Goal: Check status: Check status

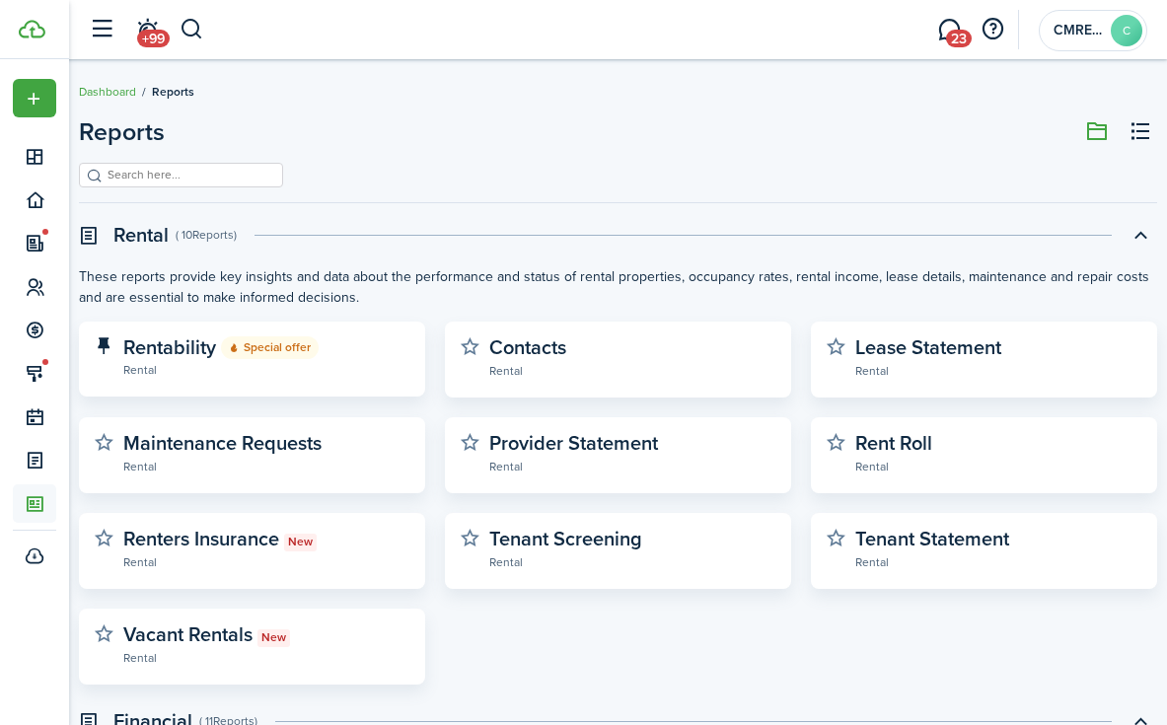
scroll to position [680, 0]
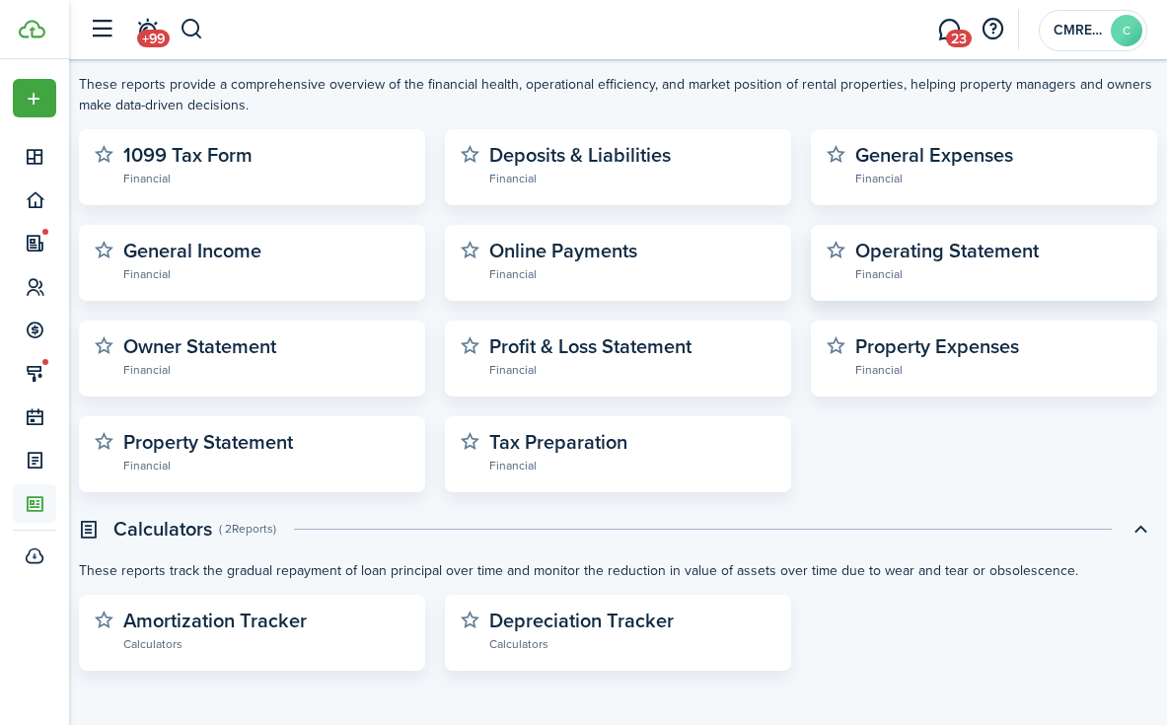
click at [977, 254] on widget-stats-description "Operating Statement" at bounding box center [946, 251] width 183 height 30
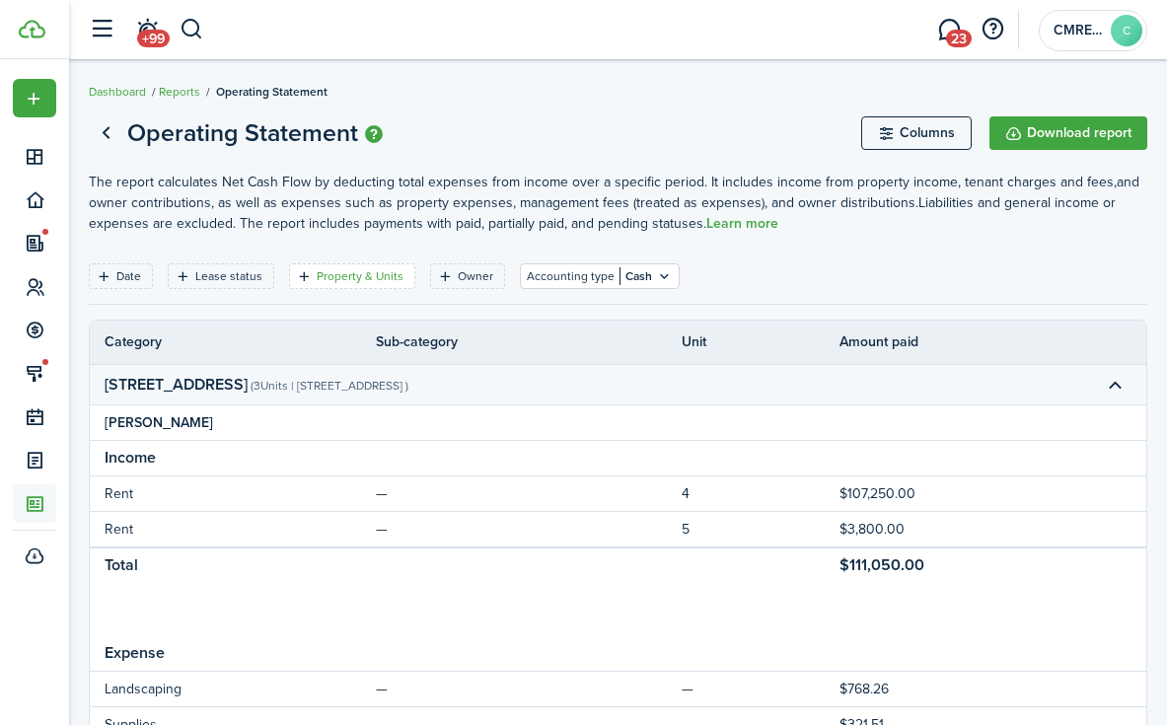
click at [330, 269] on filter-tag-label "Property & Units" at bounding box center [360, 276] width 87 height 18
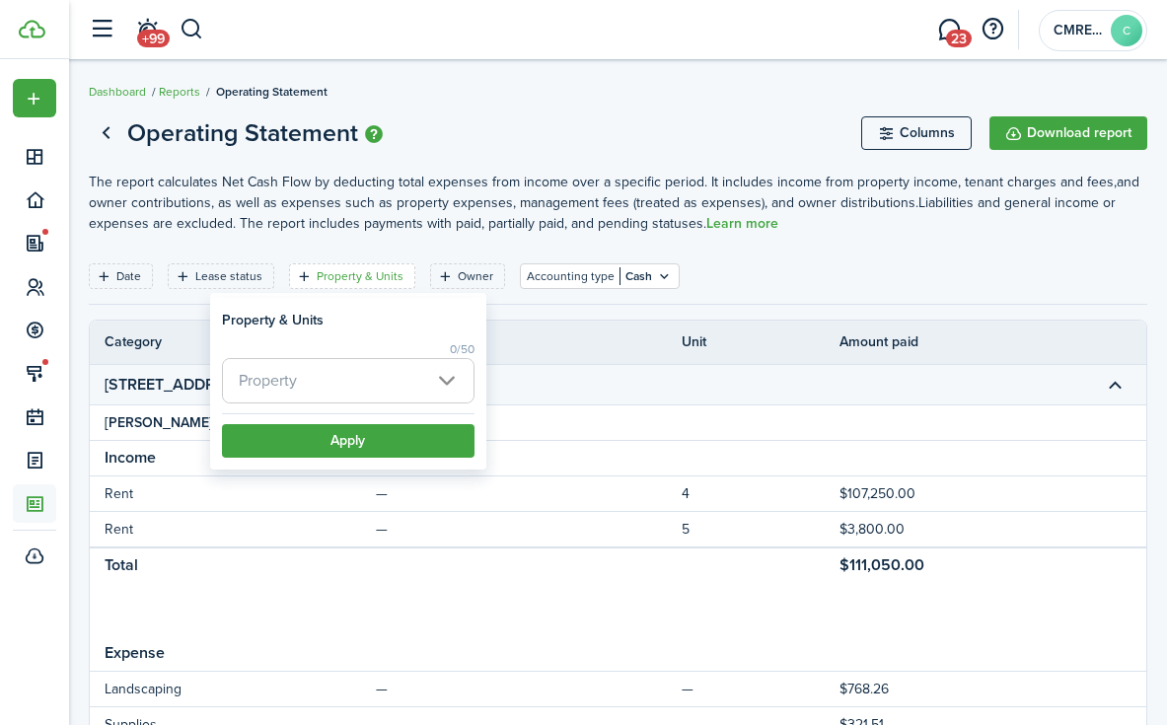
click at [340, 366] on span "Property" at bounding box center [348, 380] width 251 height 43
click at [340, 381] on div at bounding box center [583, 362] width 1483 height 1041
click at [304, 388] on span "Property" at bounding box center [348, 380] width 251 height 43
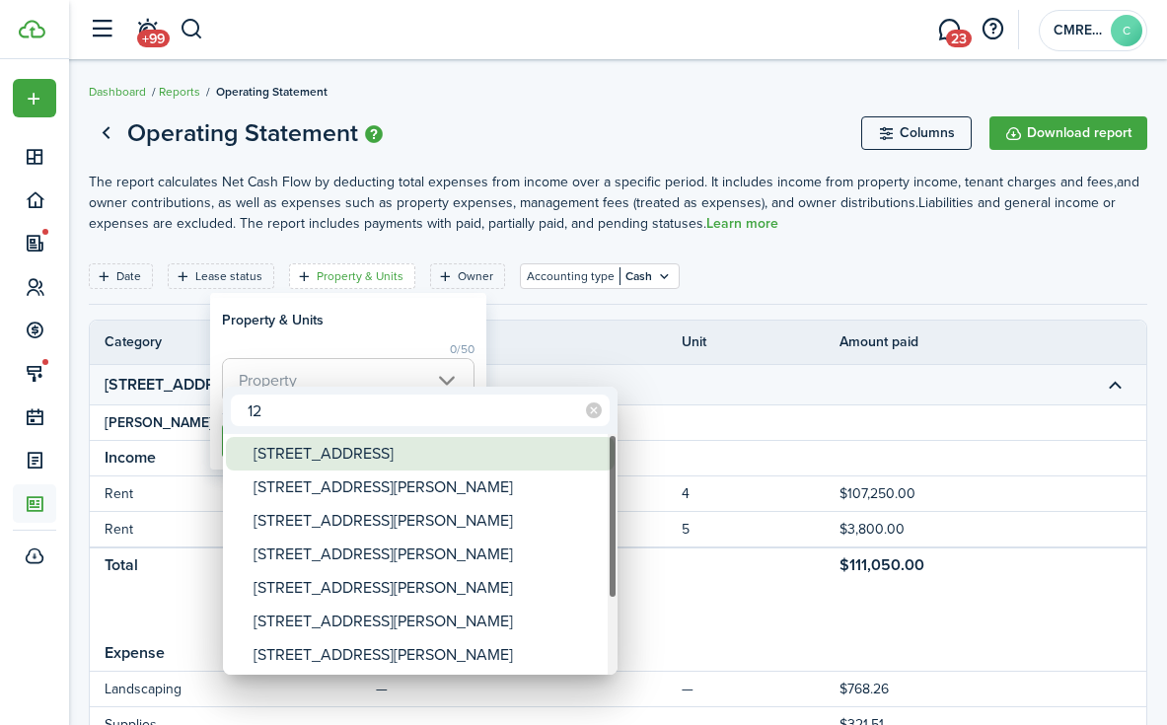
type input "12"
click at [310, 456] on div "[STREET_ADDRESS]" at bounding box center [428, 454] width 349 height 34
type input "[STREET_ADDRESS]"
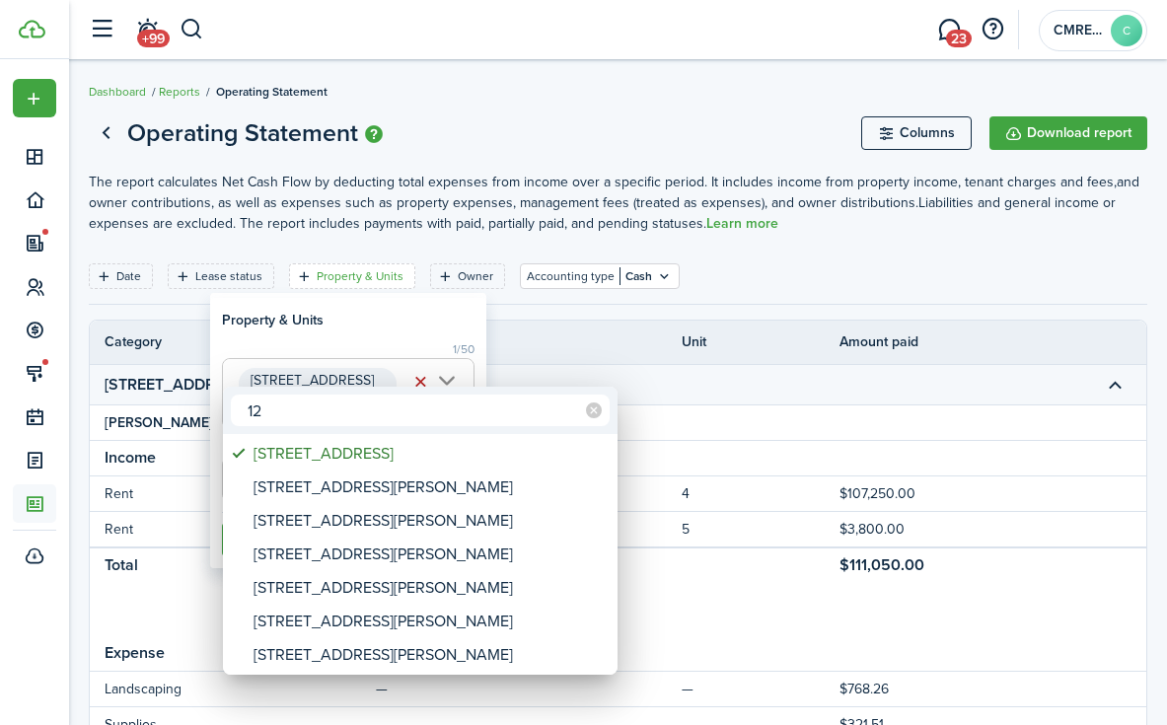
click at [359, 380] on div at bounding box center [583, 362] width 1483 height 1041
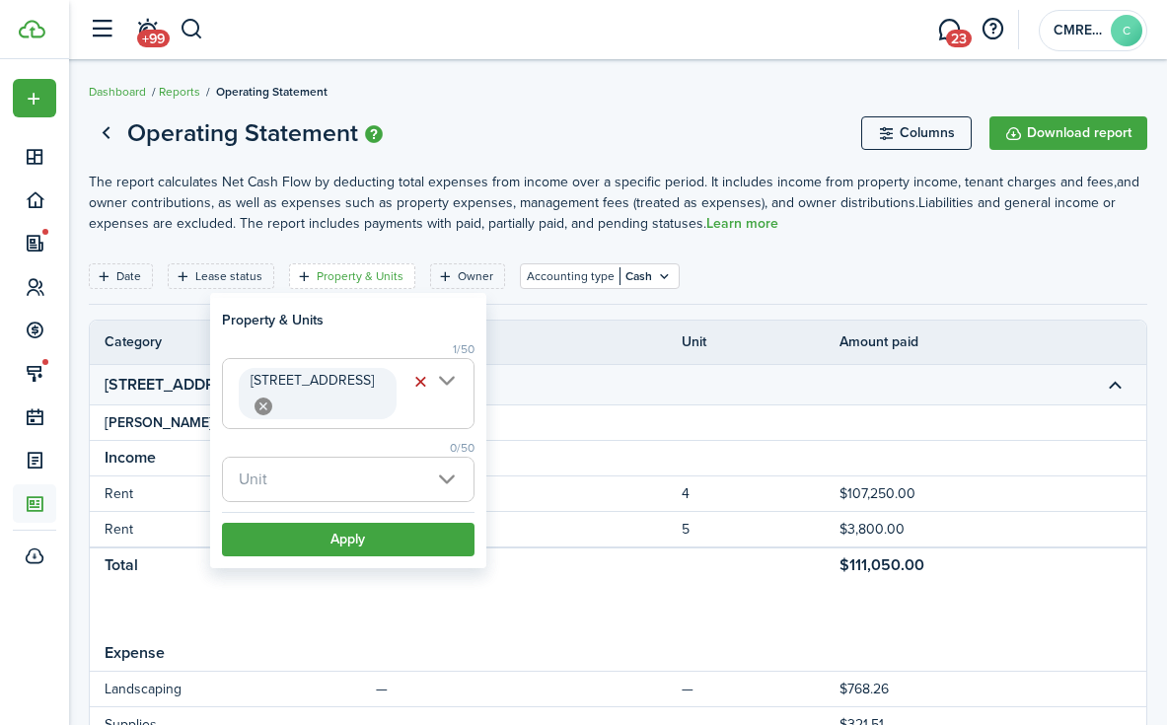
click at [272, 398] on icon at bounding box center [264, 407] width 18 height 18
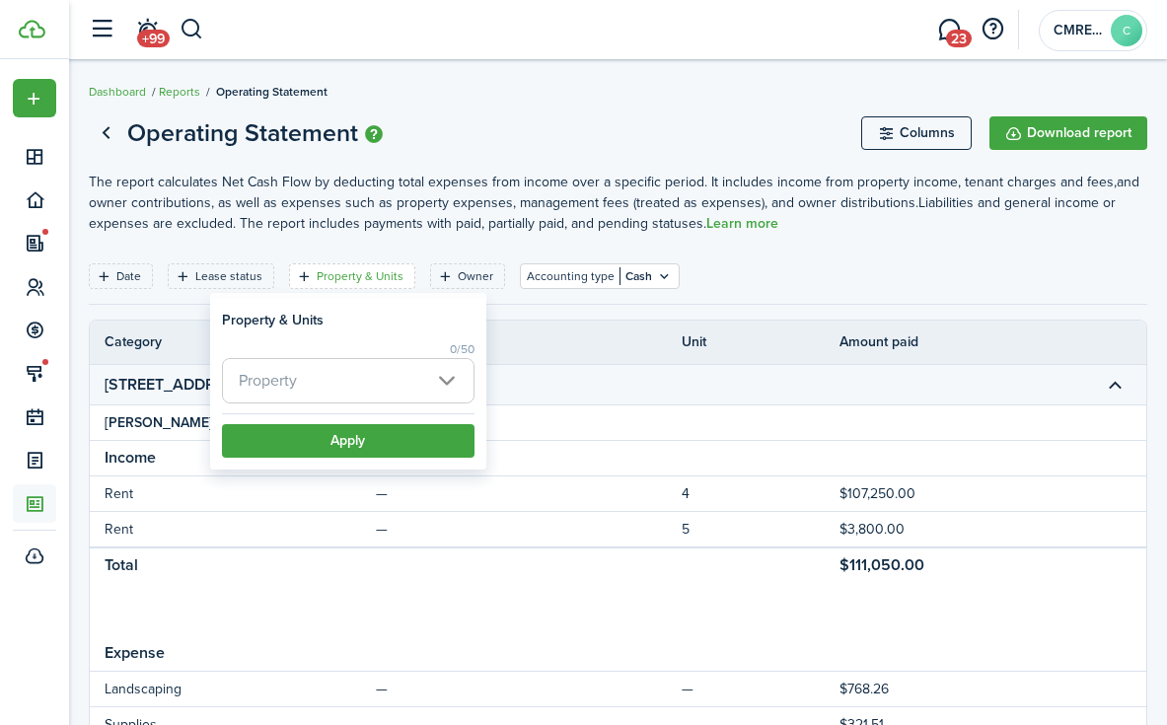
click at [337, 375] on span "Property" at bounding box center [348, 380] width 251 height 43
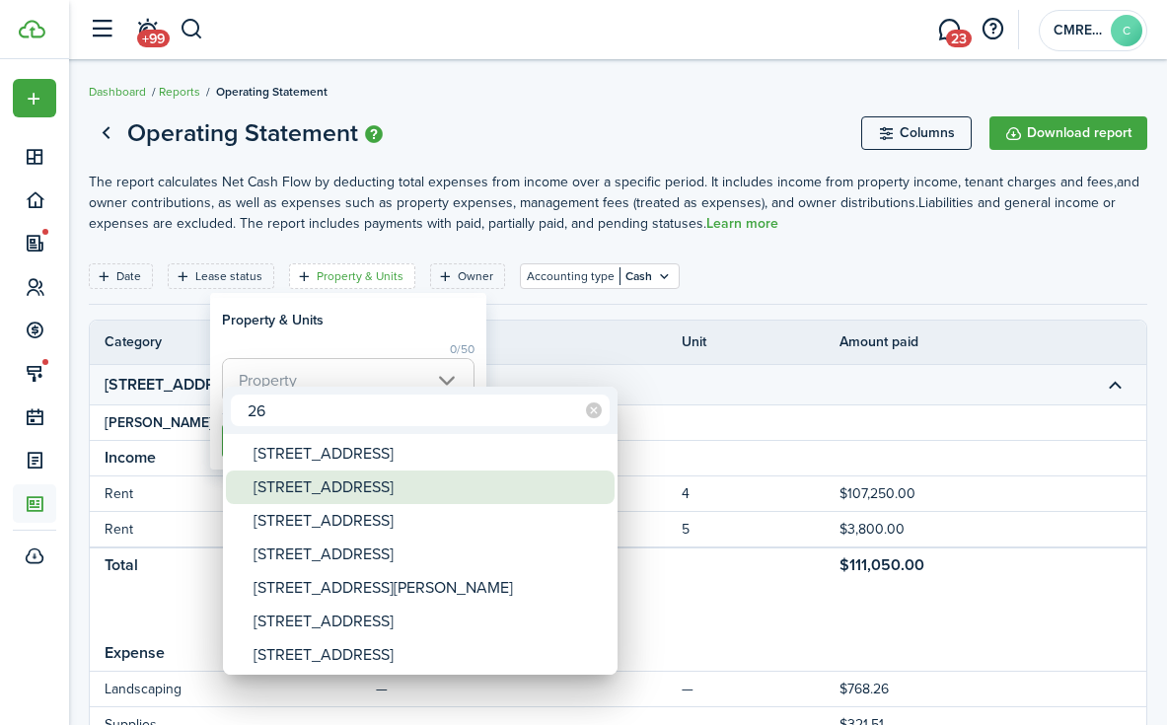
type input "26"
click at [367, 478] on div "[STREET_ADDRESS]" at bounding box center [428, 488] width 349 height 34
type input "[STREET_ADDRESS]"
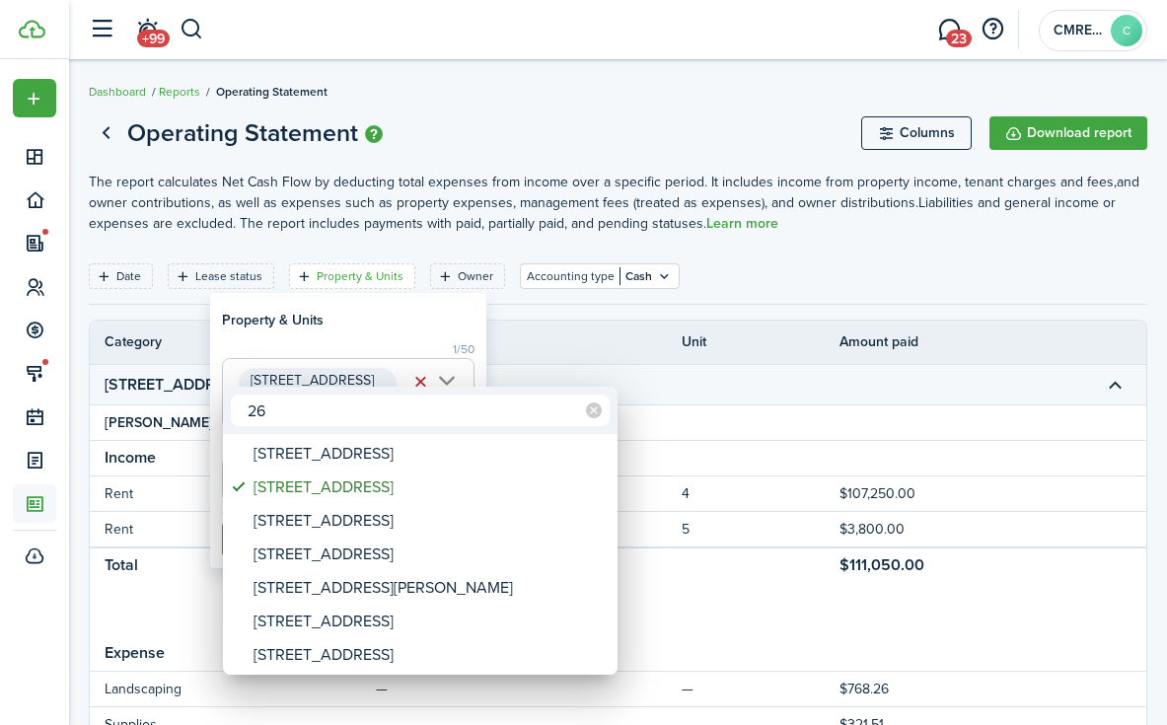
click at [359, 330] on div at bounding box center [583, 362] width 1483 height 1041
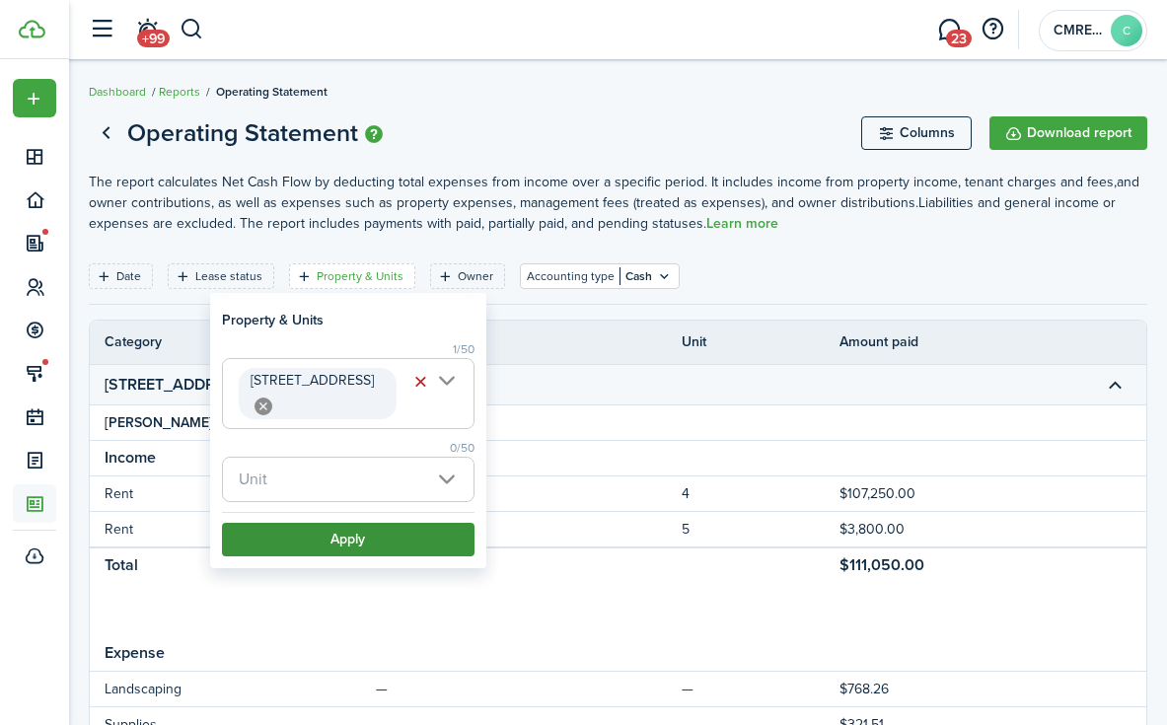
click at [361, 524] on button "Apply" at bounding box center [348, 540] width 253 height 34
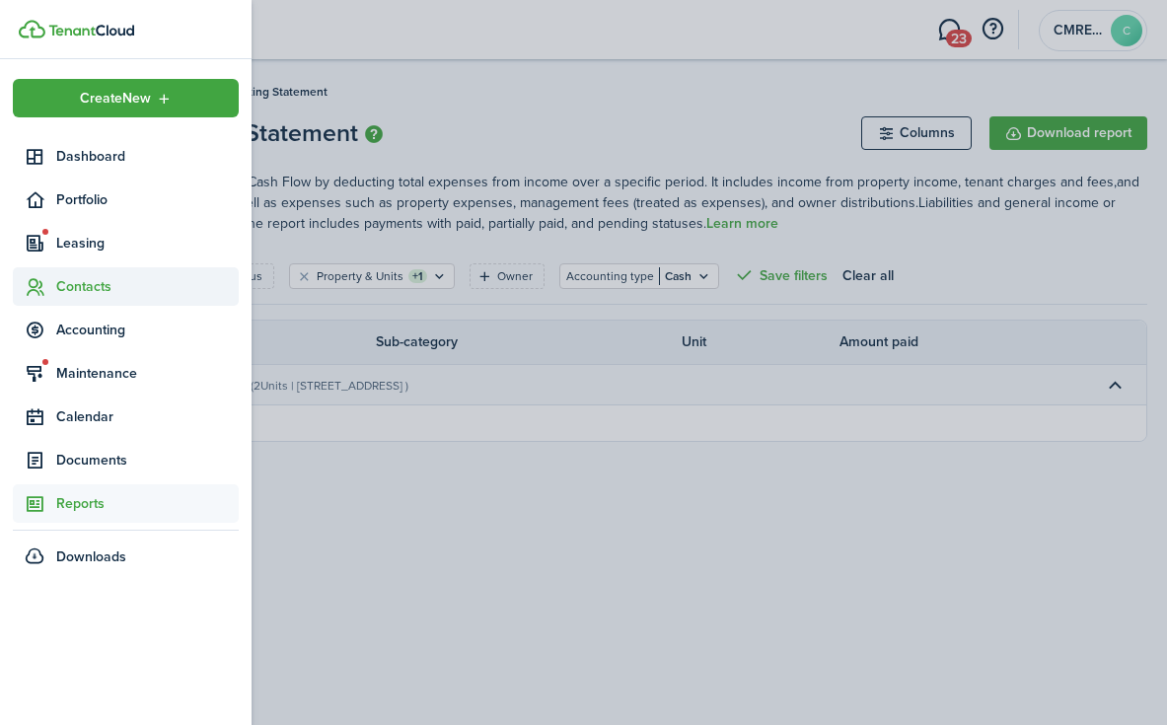
click at [132, 284] on span "Contacts" at bounding box center [147, 286] width 183 height 21
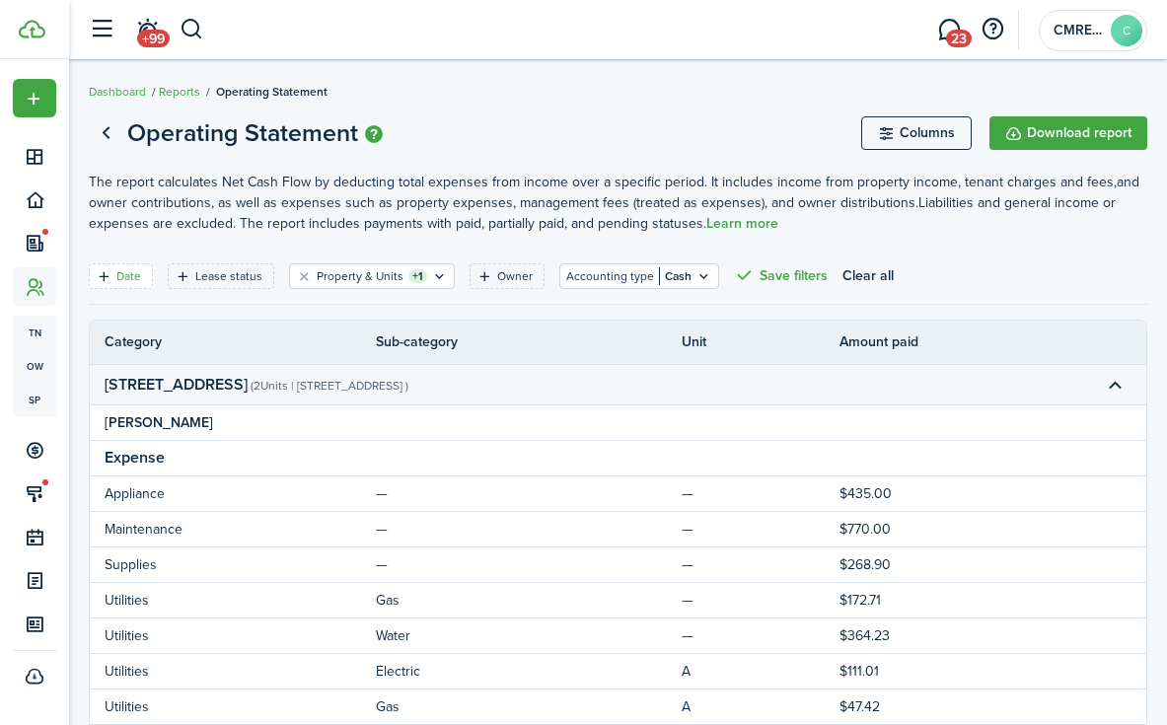
click at [135, 276] on filter-tag-label "Date" at bounding box center [128, 276] width 25 height 18
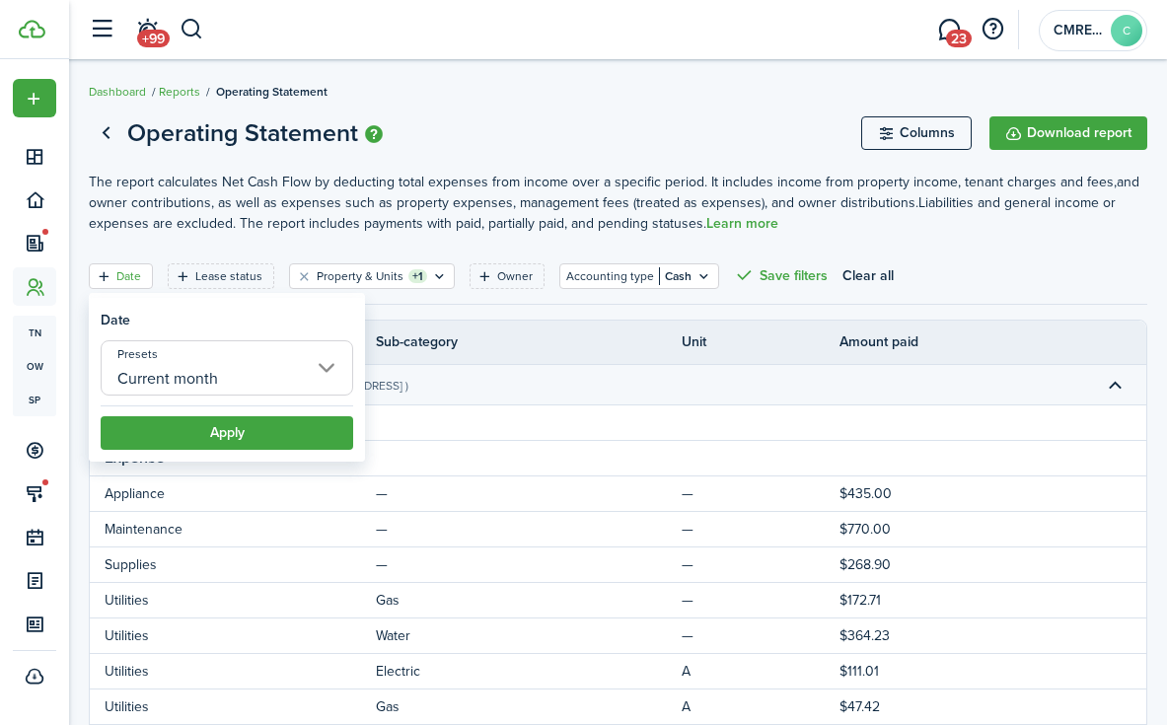
click at [209, 371] on input "Current month" at bounding box center [227, 367] width 253 height 55
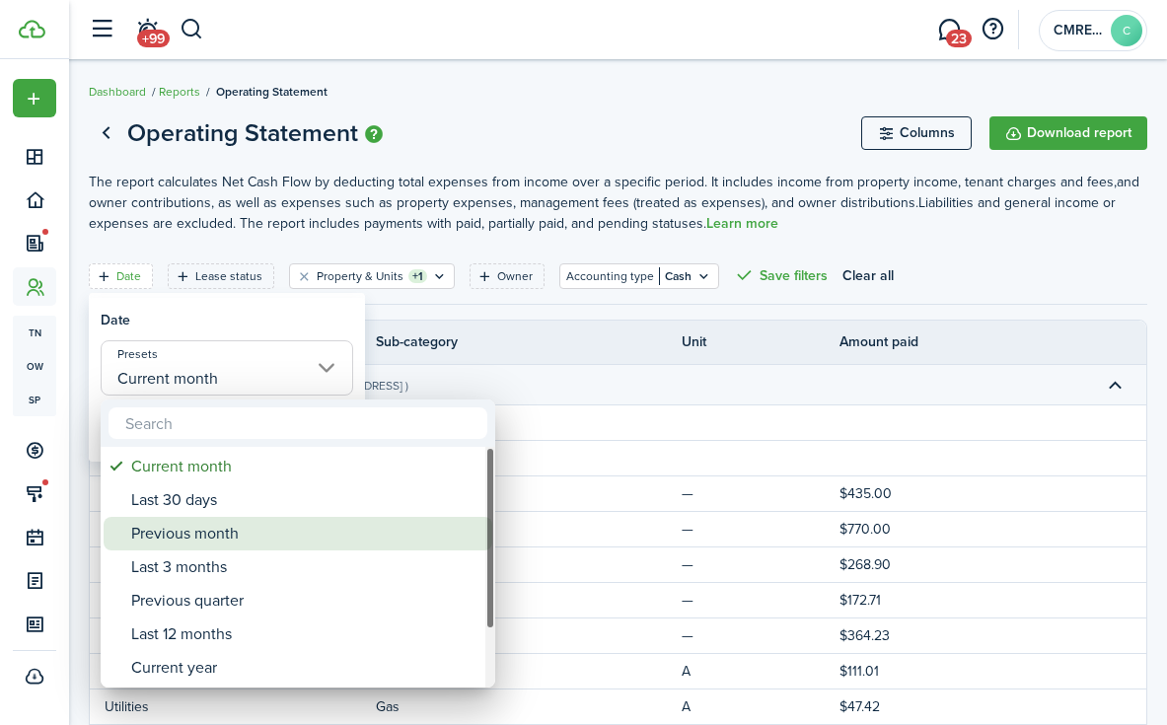
click at [239, 534] on div "Previous month" at bounding box center [305, 534] width 349 height 34
type input "Previous month"
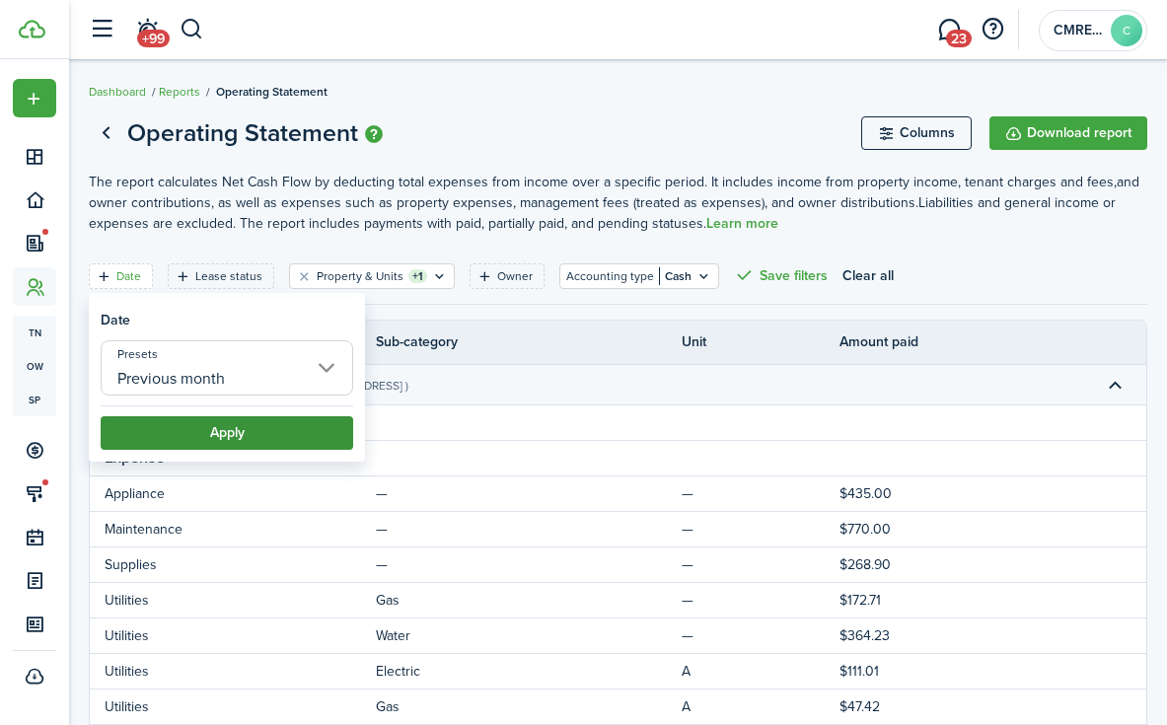
click at [251, 441] on button "Apply" at bounding box center [227, 433] width 253 height 34
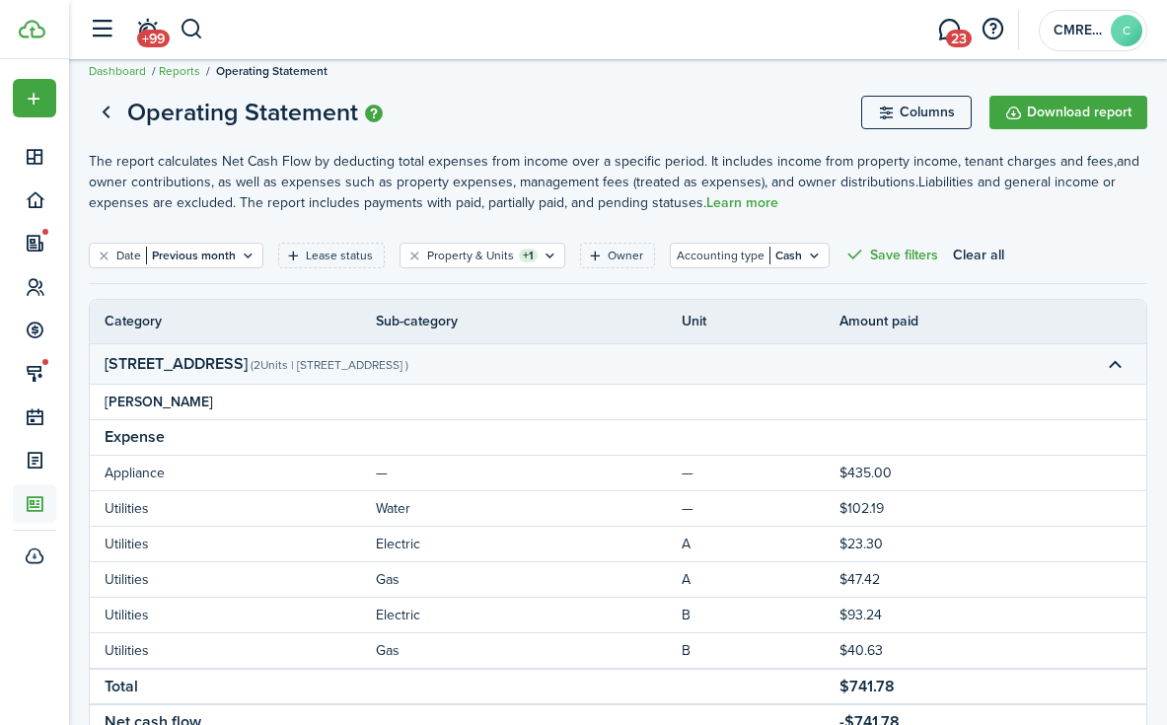
scroll to position [43, 0]
